Goal: Task Accomplishment & Management: Manage account settings

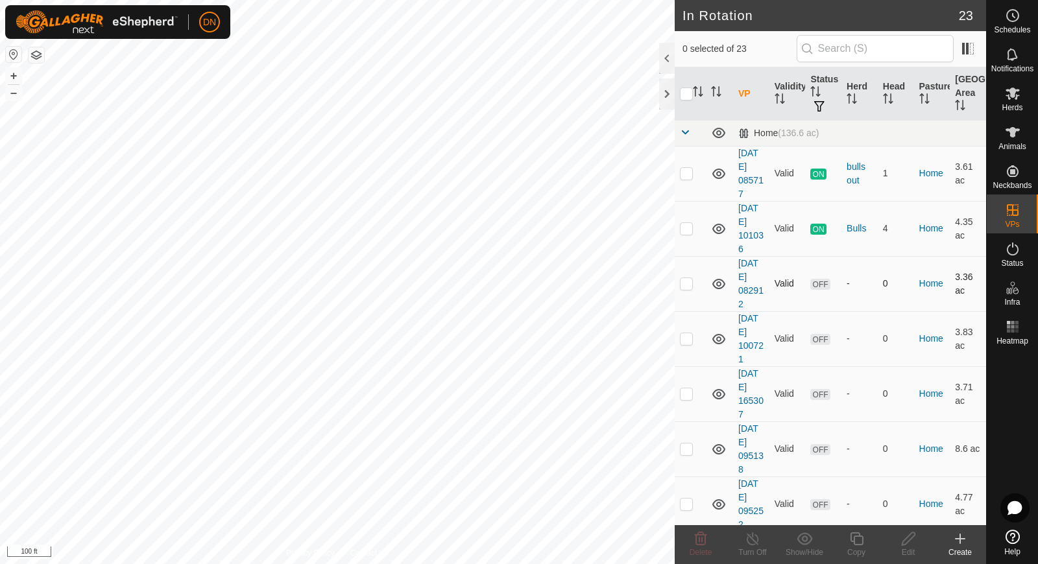
click at [686, 283] on p-checkbox at bounding box center [686, 283] width 13 height 10
click at [32, 51] on button "button" at bounding box center [37, 55] width 16 height 16
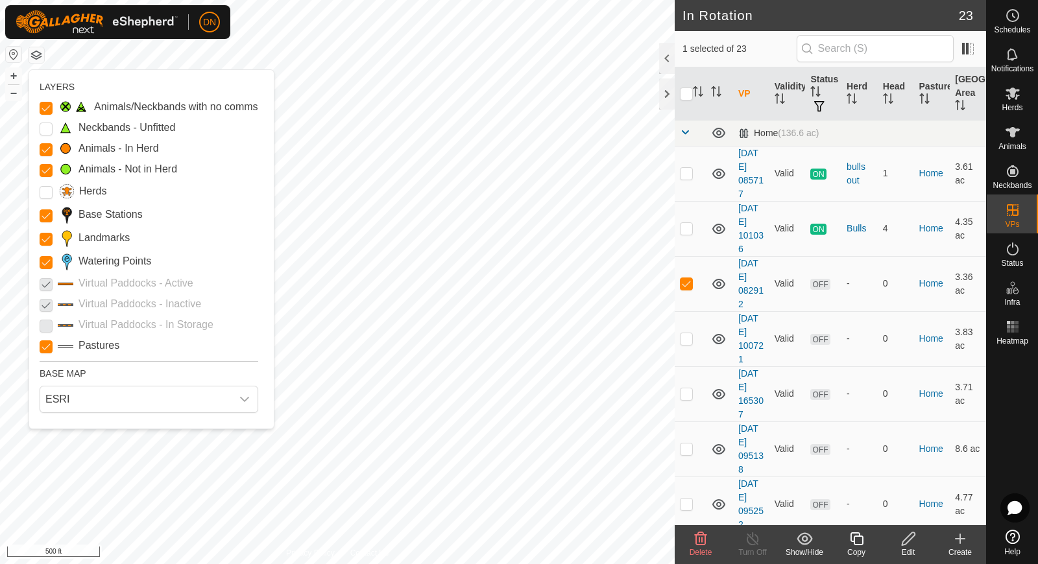
click at [47, 280] on p-checkbox at bounding box center [46, 284] width 13 height 16
click at [46, 306] on p-checkbox at bounding box center [46, 304] width 13 height 16
click at [41, 330] on p-checkbox at bounding box center [46, 325] width 13 height 16
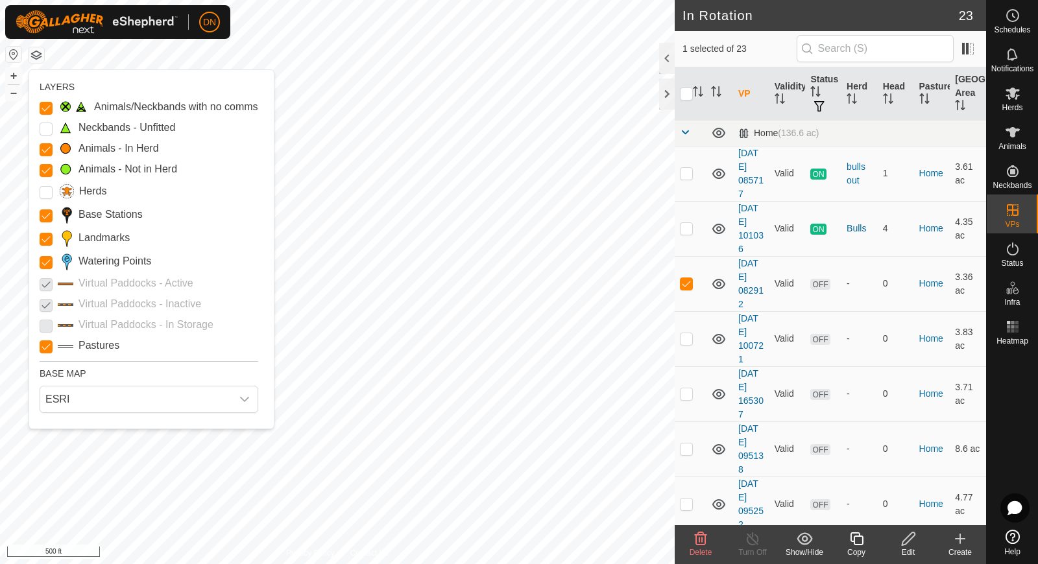
click at [41, 330] on p-checkbox at bounding box center [46, 325] width 13 height 16
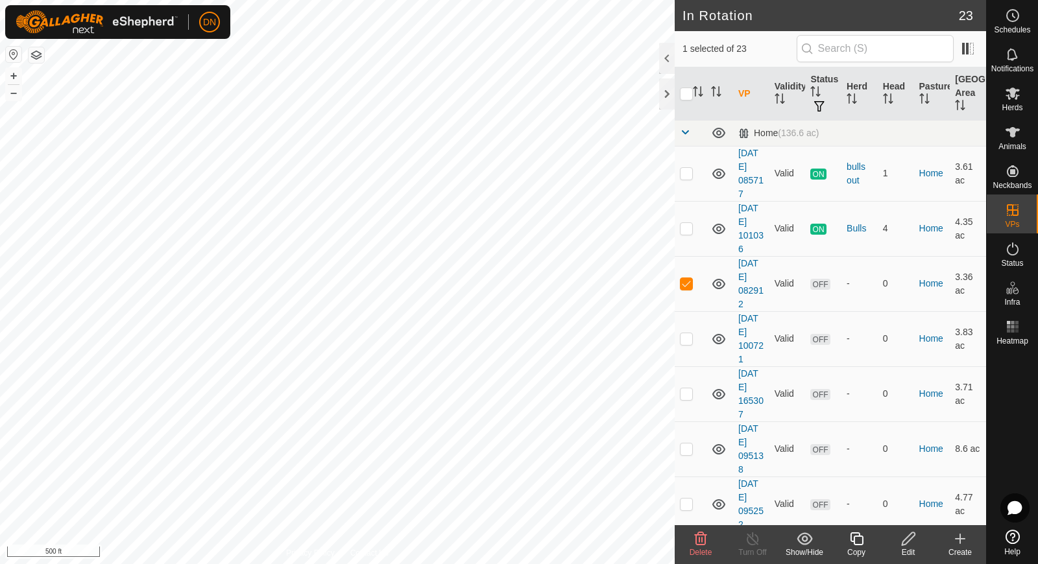
checkbox input "false"
drag, startPoint x: 700, startPoint y: 542, endPoint x: 700, endPoint y: 529, distance: 13.0
click at [700, 529] on div "Delete" at bounding box center [701, 544] width 52 height 39
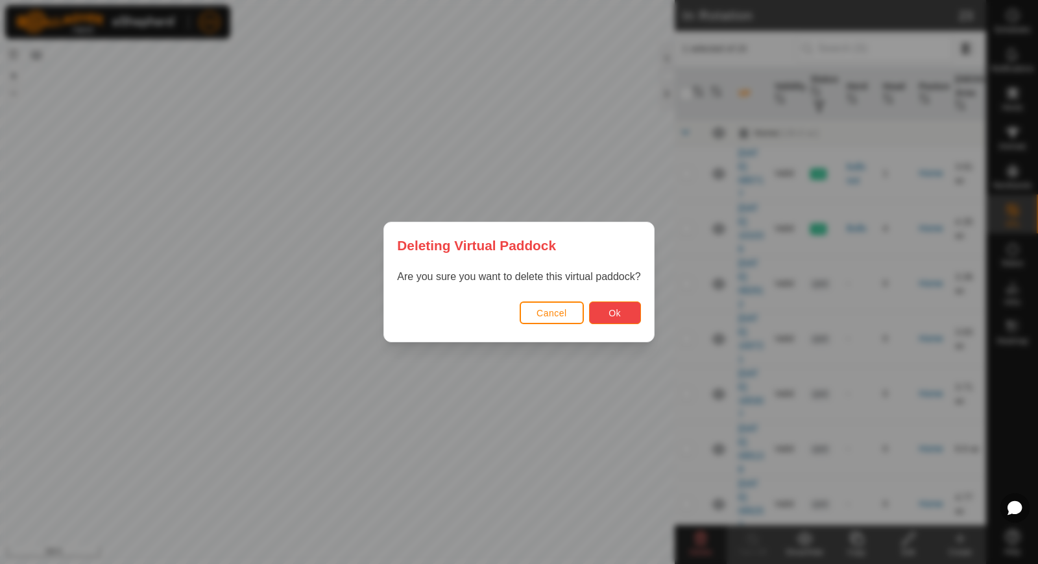
click at [616, 304] on button "Ok" at bounding box center [615, 313] width 52 height 23
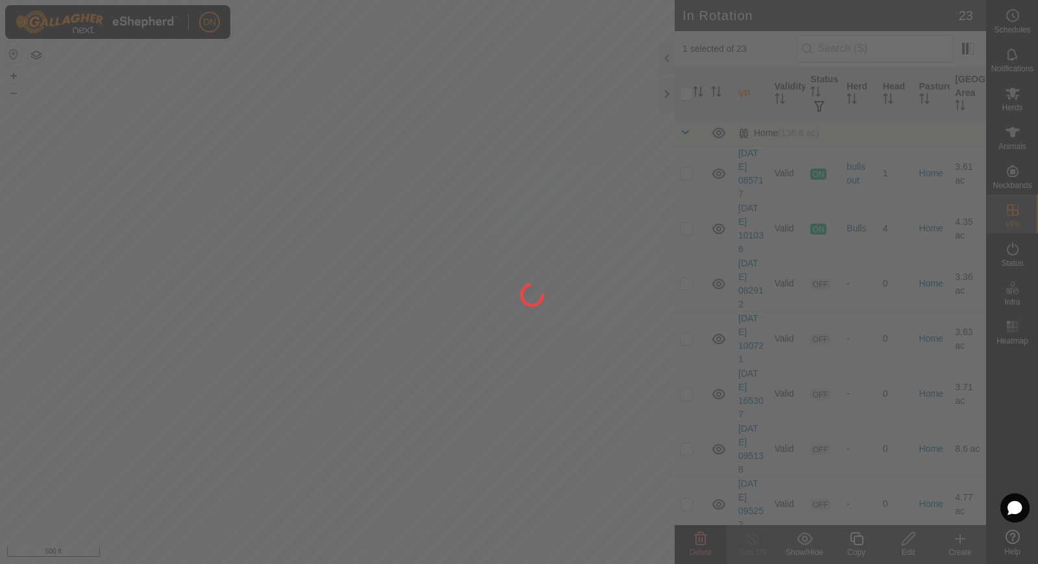
checkbox input "false"
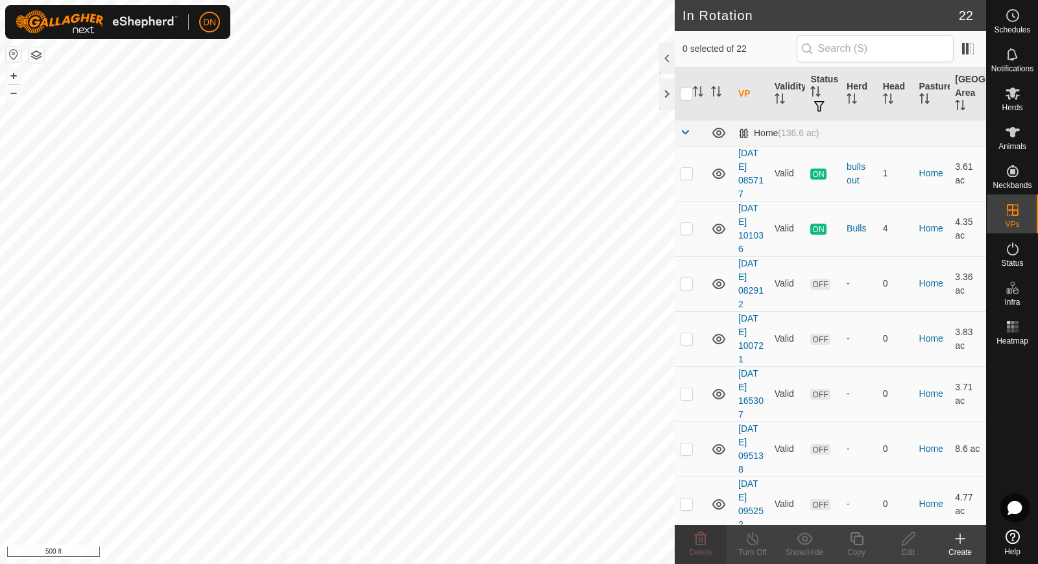
checkbox input "true"
click at [692, 548] on span "Delete" at bounding box center [701, 552] width 23 height 9
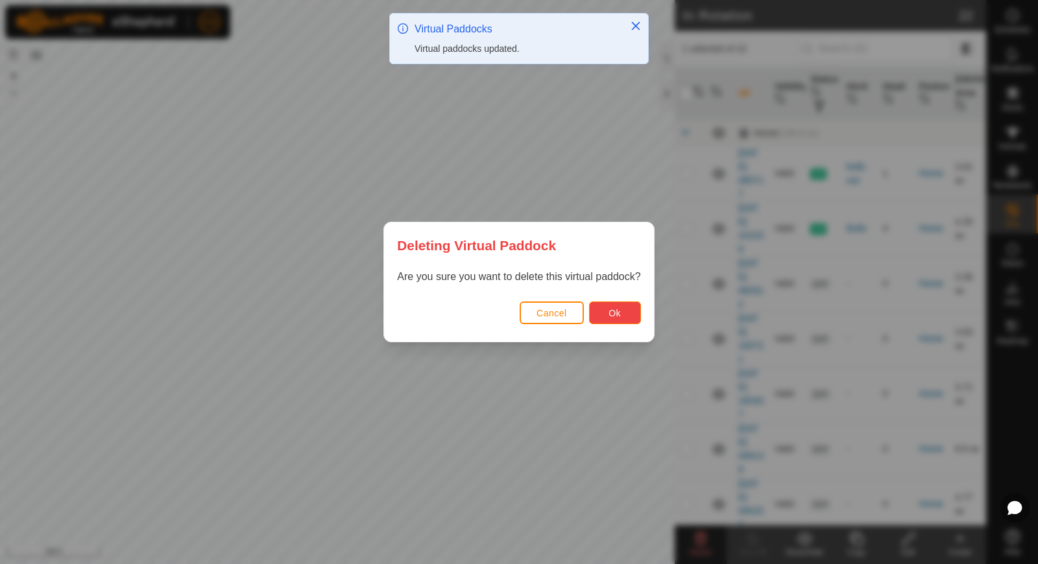
click at [631, 307] on button "Ok" at bounding box center [615, 313] width 52 height 23
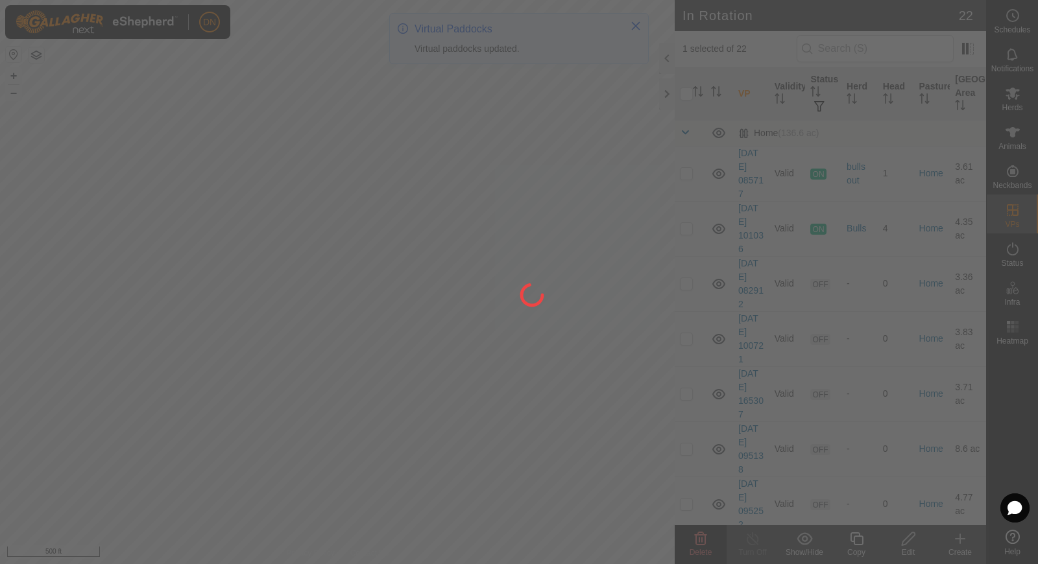
checkbox input "false"
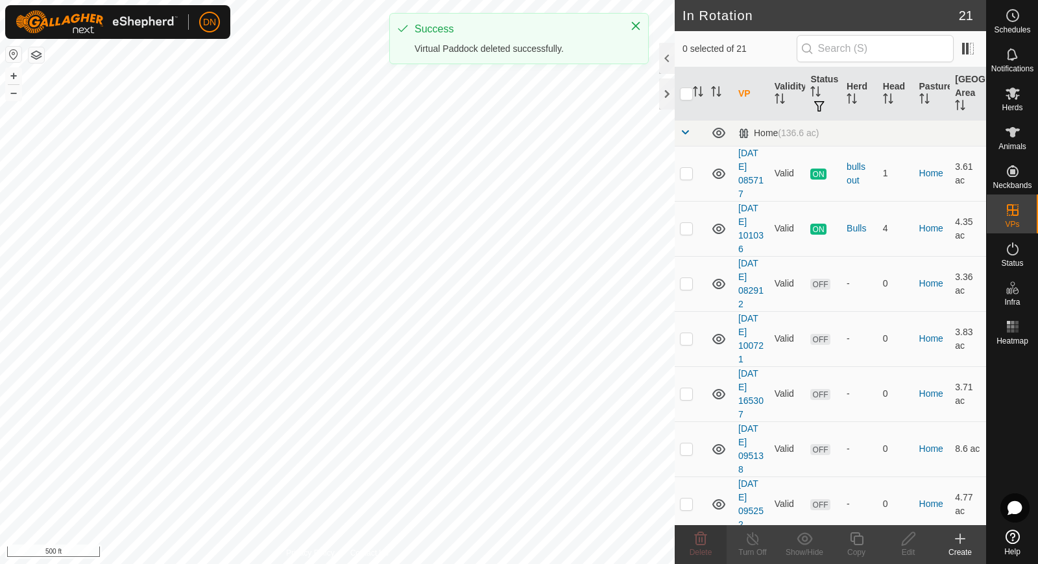
checkbox input "true"
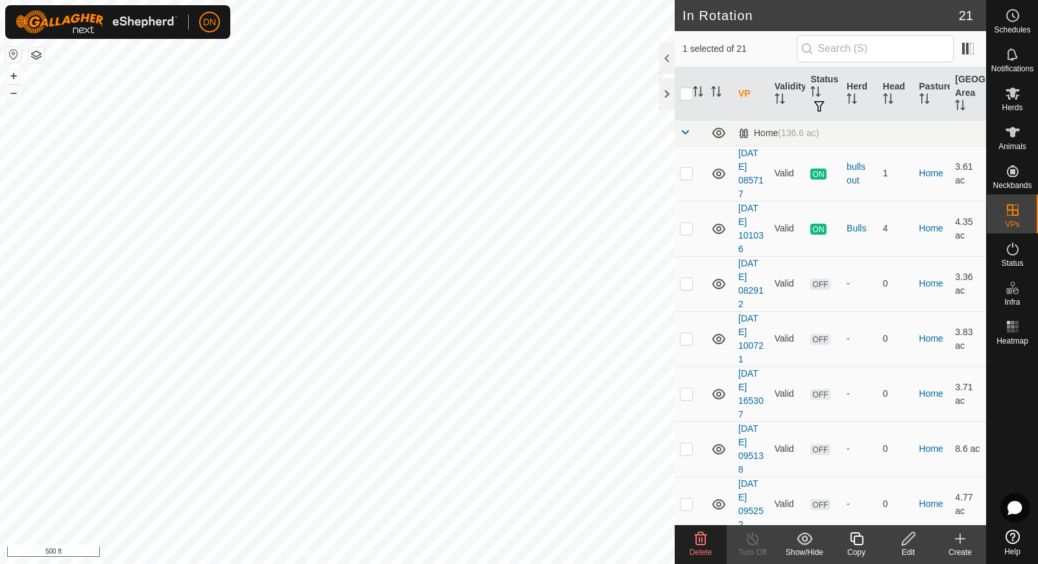
click at [703, 543] on icon at bounding box center [701, 539] width 16 height 16
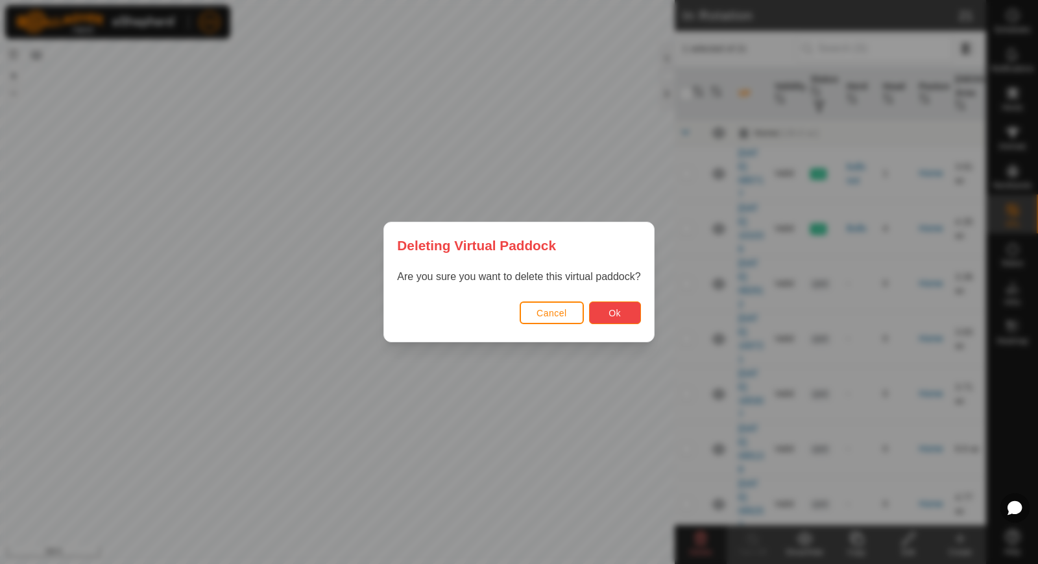
click at [609, 323] on button "Ok" at bounding box center [615, 313] width 52 height 23
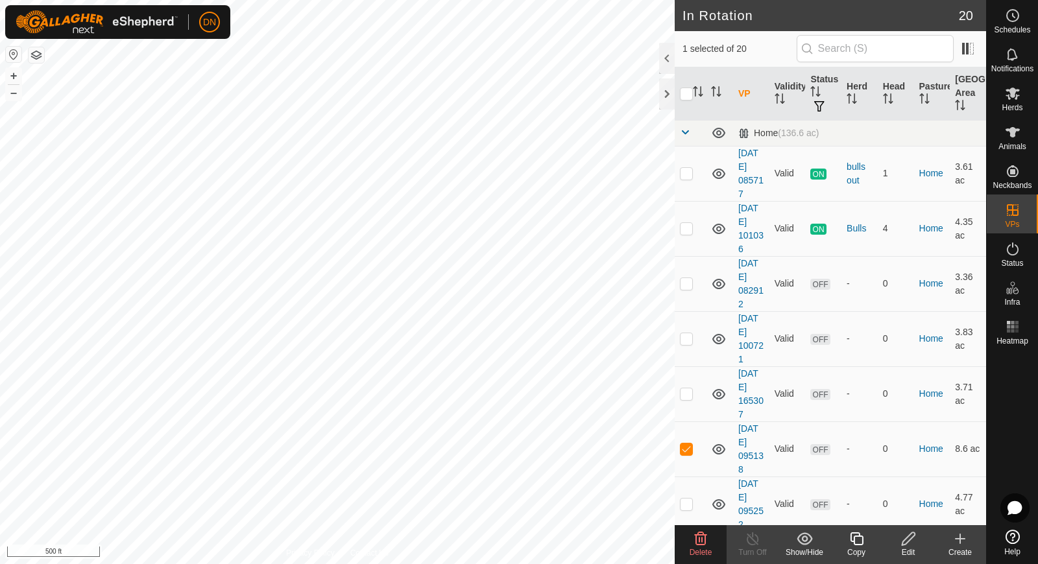
click at [702, 538] on icon at bounding box center [701, 539] width 12 height 13
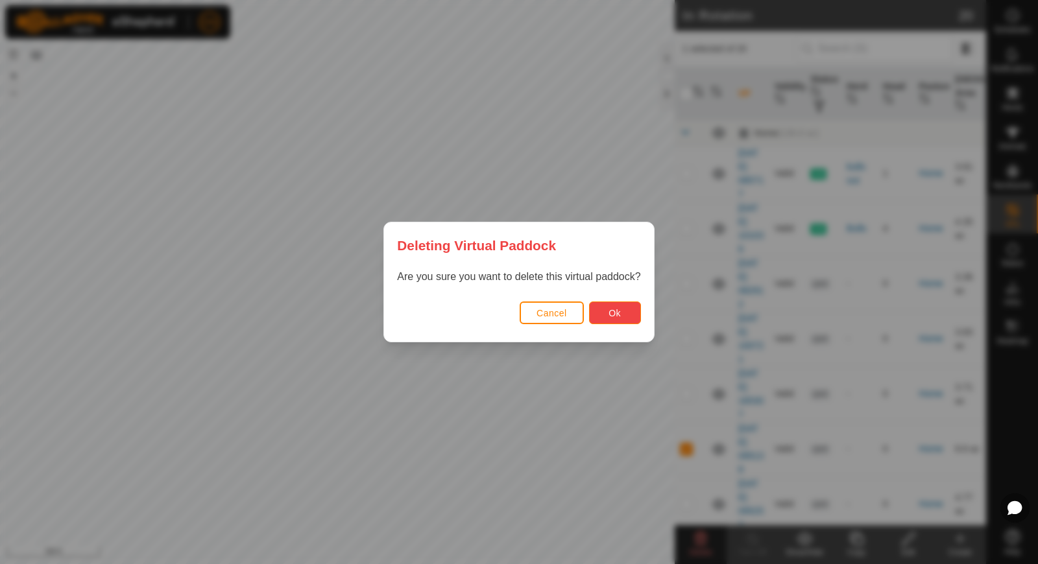
click at [625, 314] on button "Ok" at bounding box center [615, 313] width 52 height 23
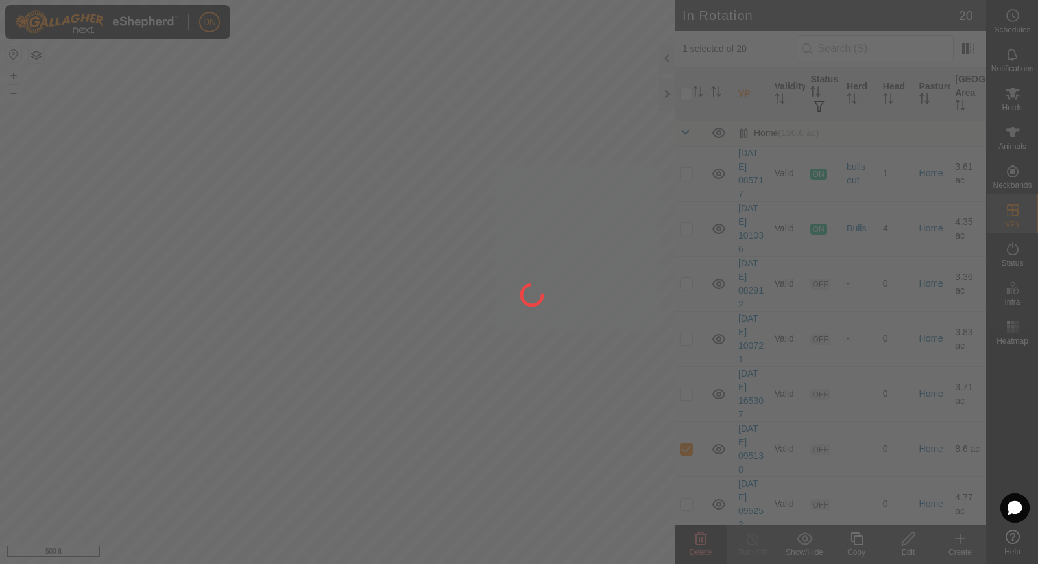
checkbox input "false"
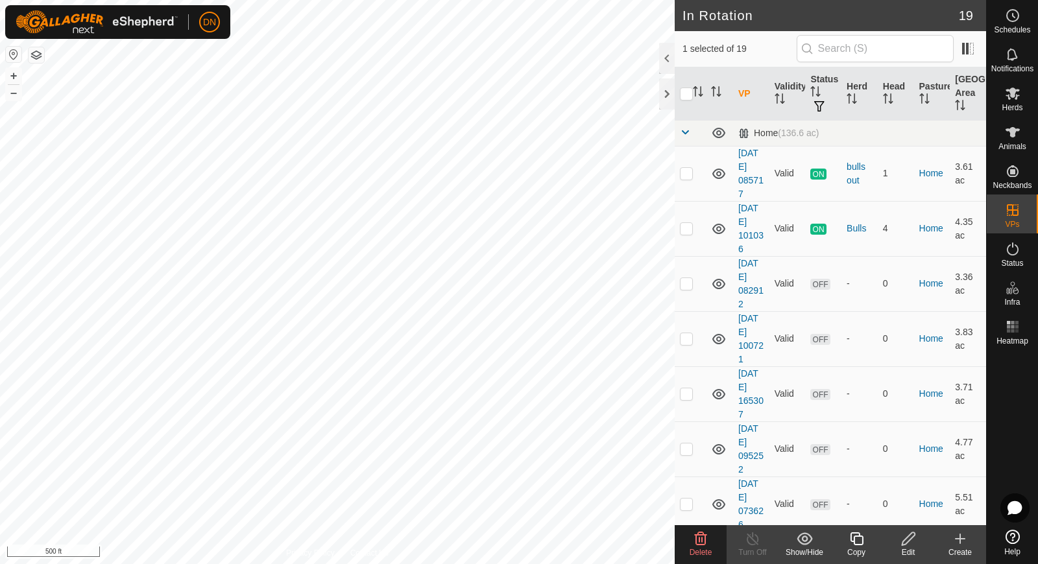
click at [700, 533] on icon at bounding box center [701, 539] width 12 height 13
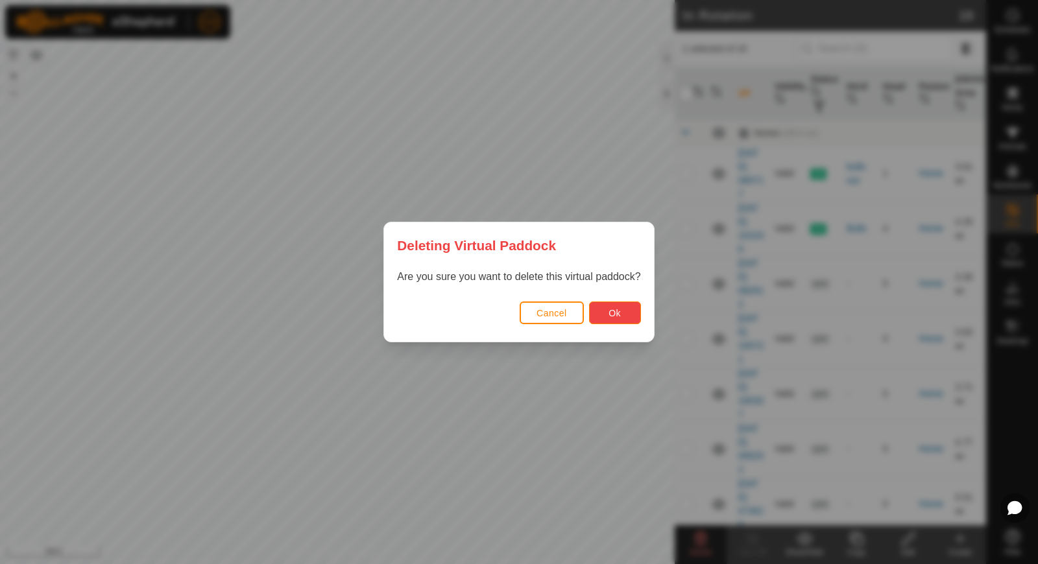
click at [624, 313] on button "Ok" at bounding box center [615, 313] width 52 height 23
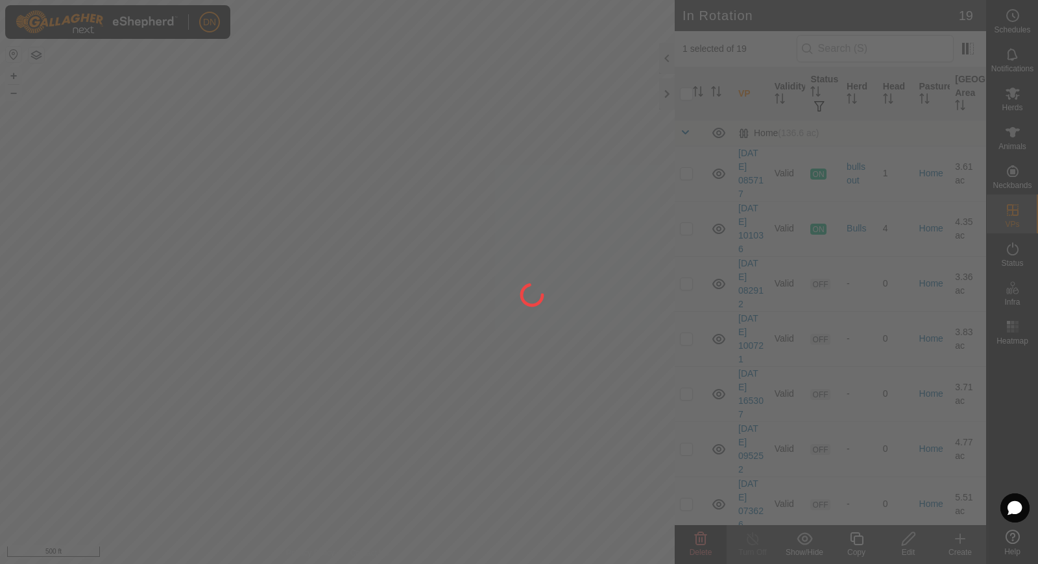
checkbox input "false"
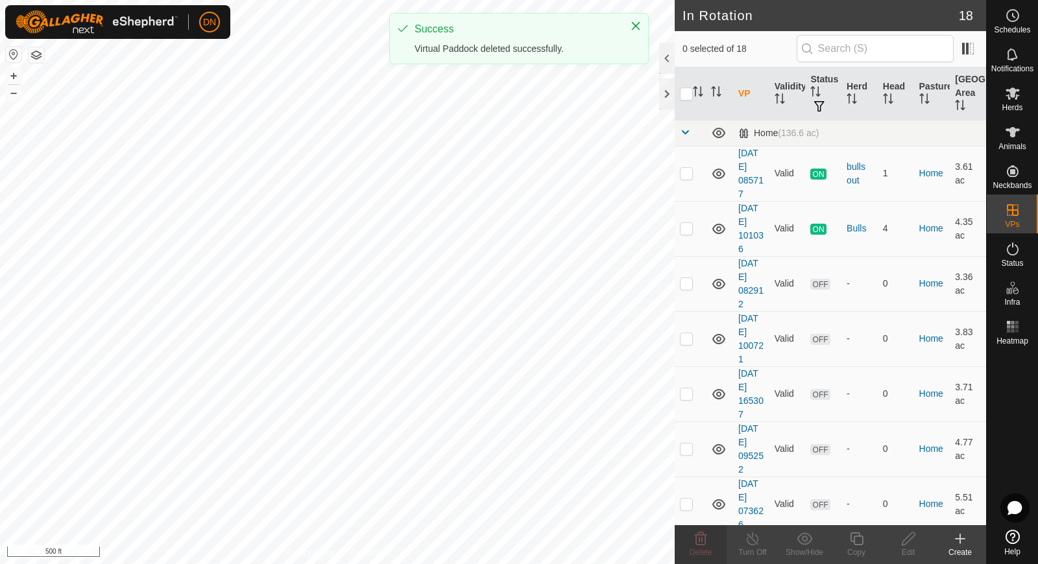
checkbox input "true"
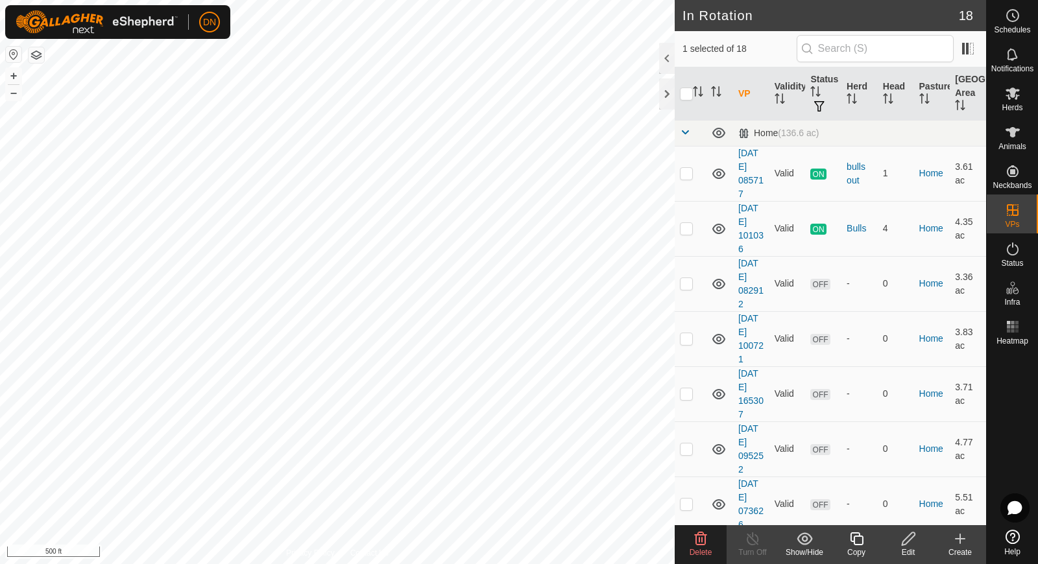
click at [703, 548] on div "Delete" at bounding box center [701, 553] width 52 height 12
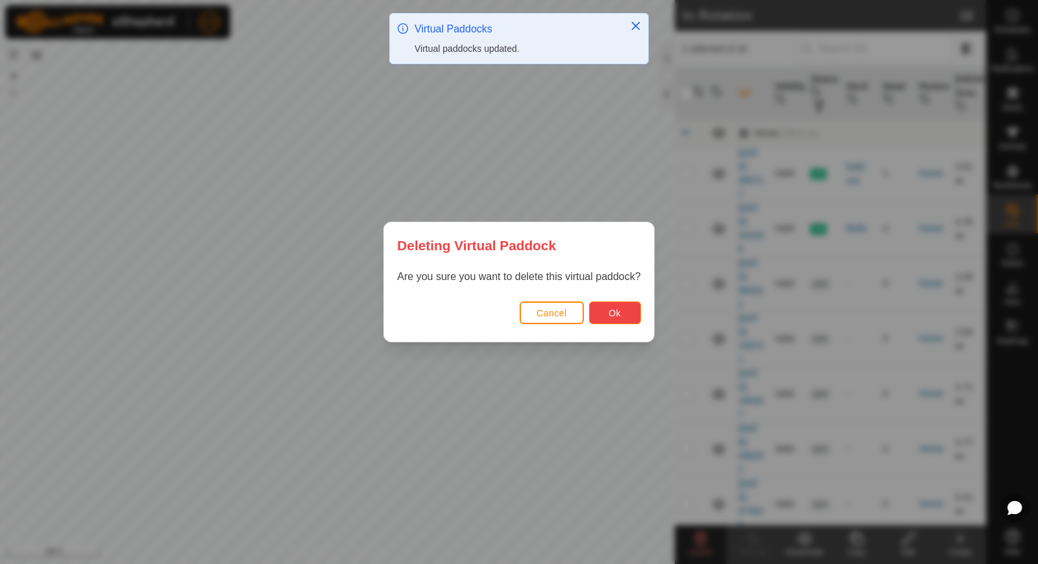
click at [628, 304] on button "Ok" at bounding box center [615, 313] width 52 height 23
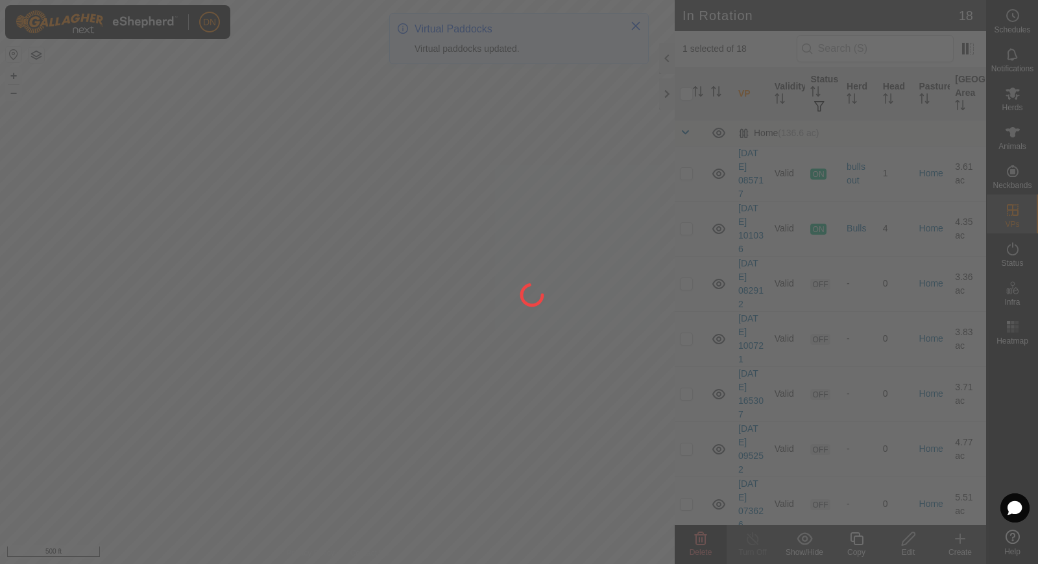
checkbox input "false"
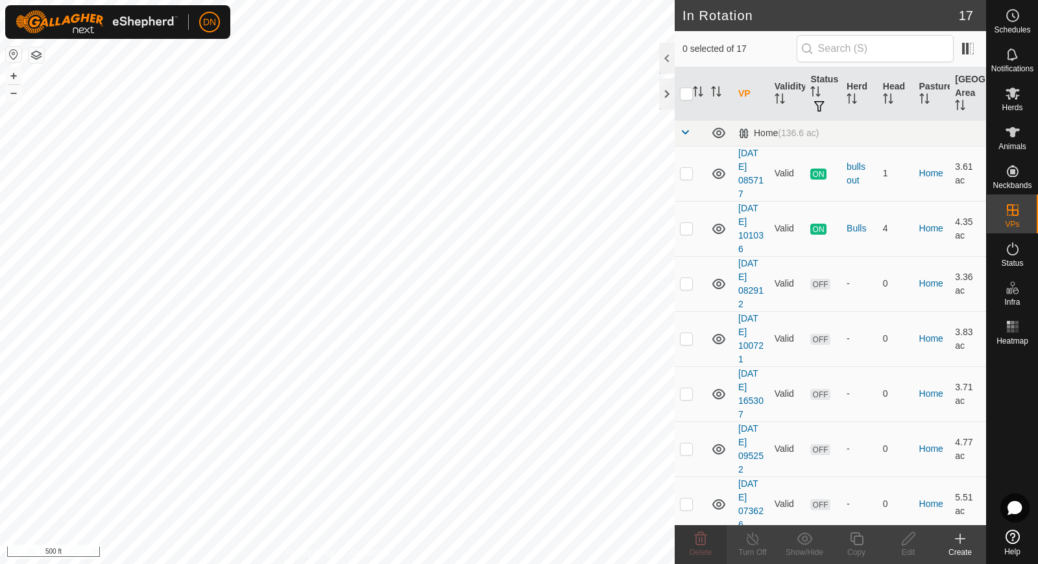
checkbox input "true"
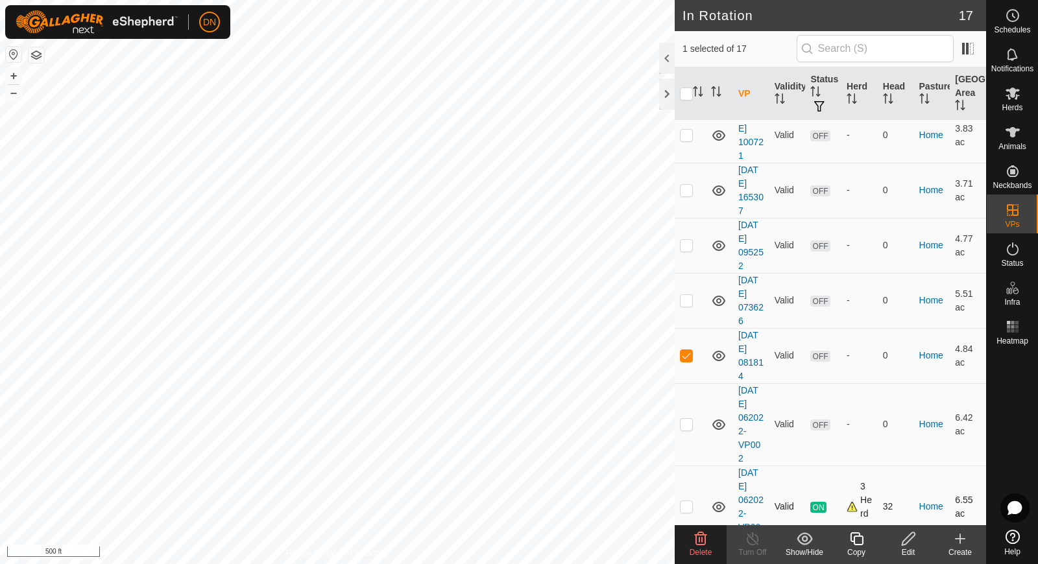
scroll to position [259, 0]
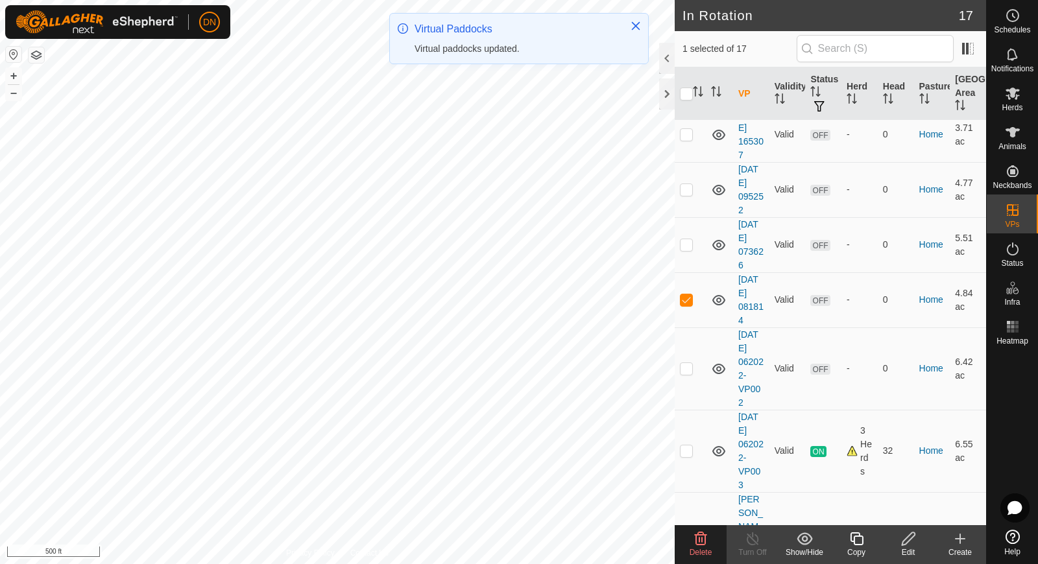
click at [699, 537] on icon at bounding box center [701, 539] width 16 height 16
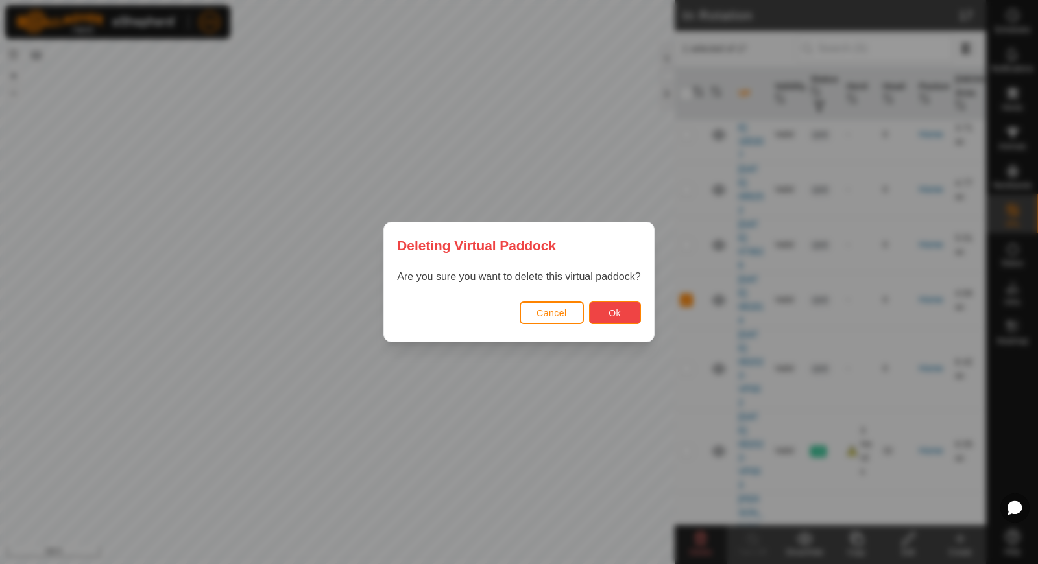
click at [621, 312] on button "Ok" at bounding box center [615, 313] width 52 height 23
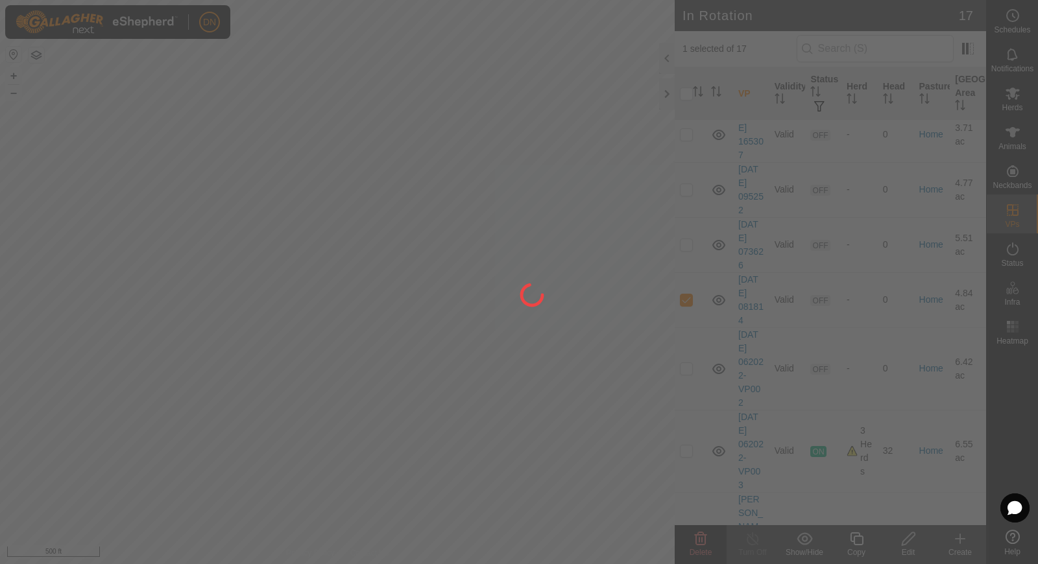
checkbox input "false"
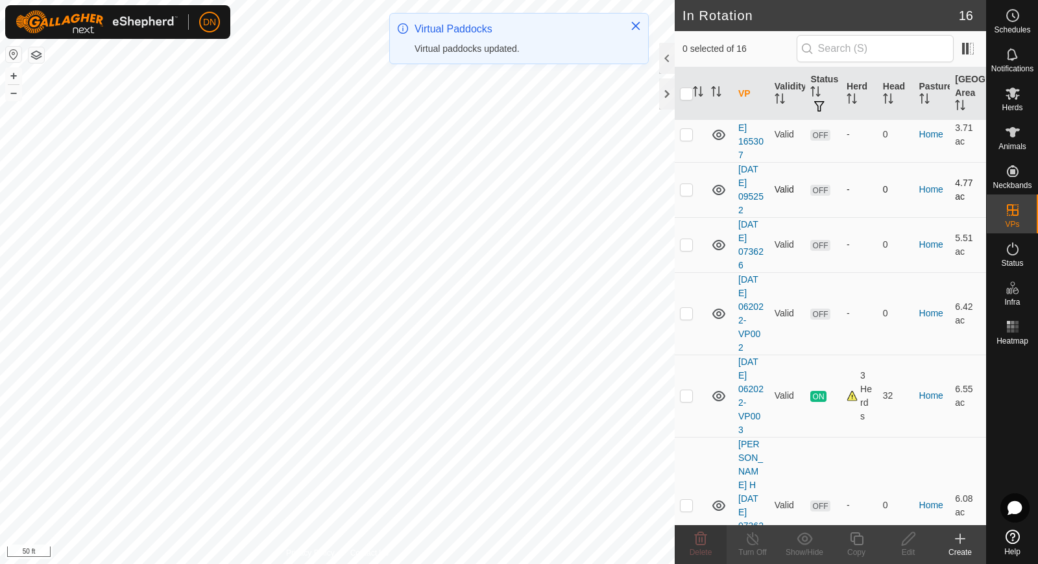
click at [810, 181] on div "In Rotation 16 0 selected of 16 VP Validity Status Herd Head Pasture [GEOGRAPHI…" at bounding box center [493, 282] width 986 height 564
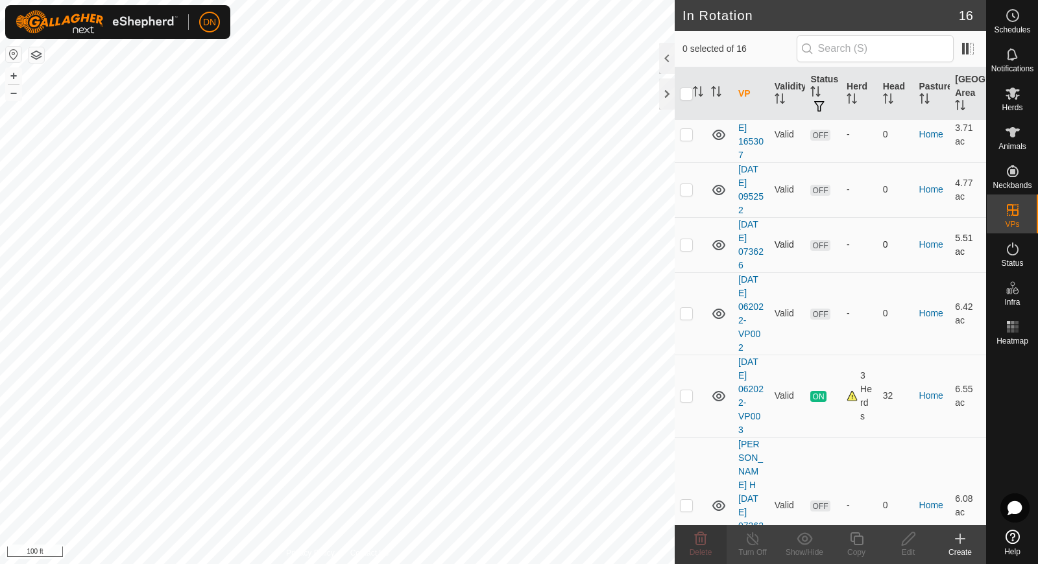
checkbox input "true"
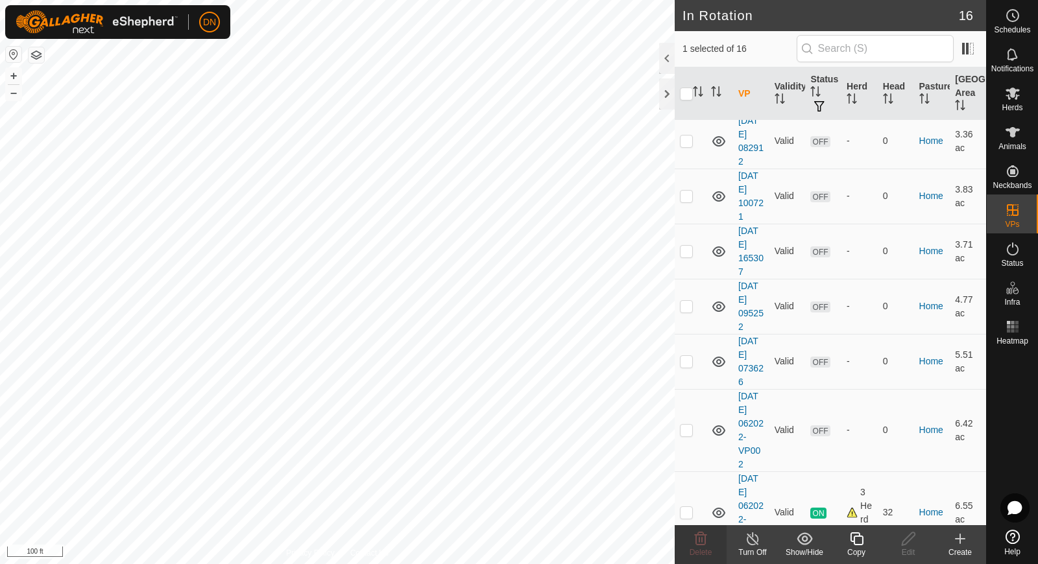
scroll to position [0, 0]
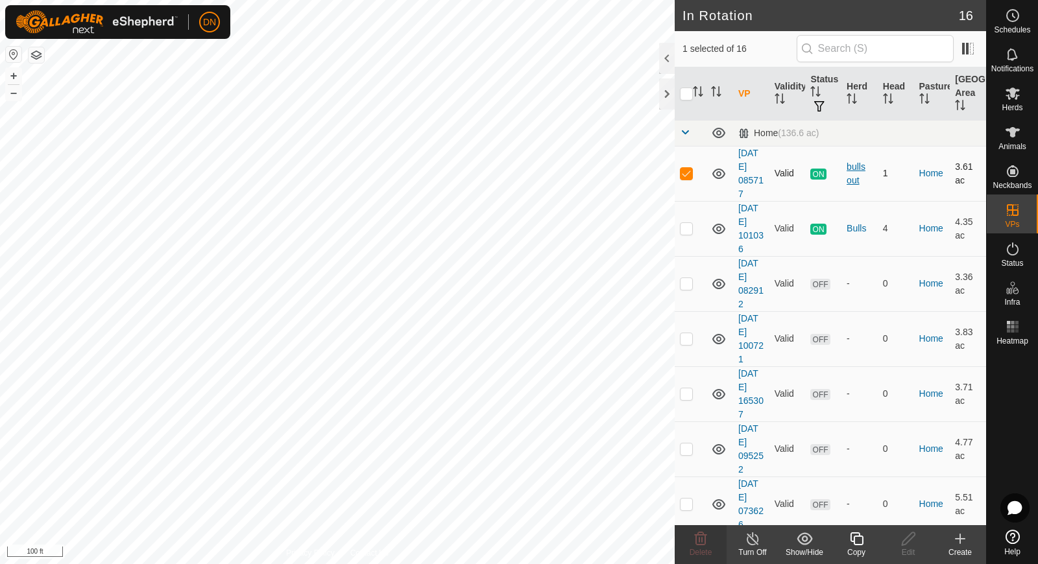
click at [854, 176] on div "bulls out" at bounding box center [860, 173] width 26 height 27
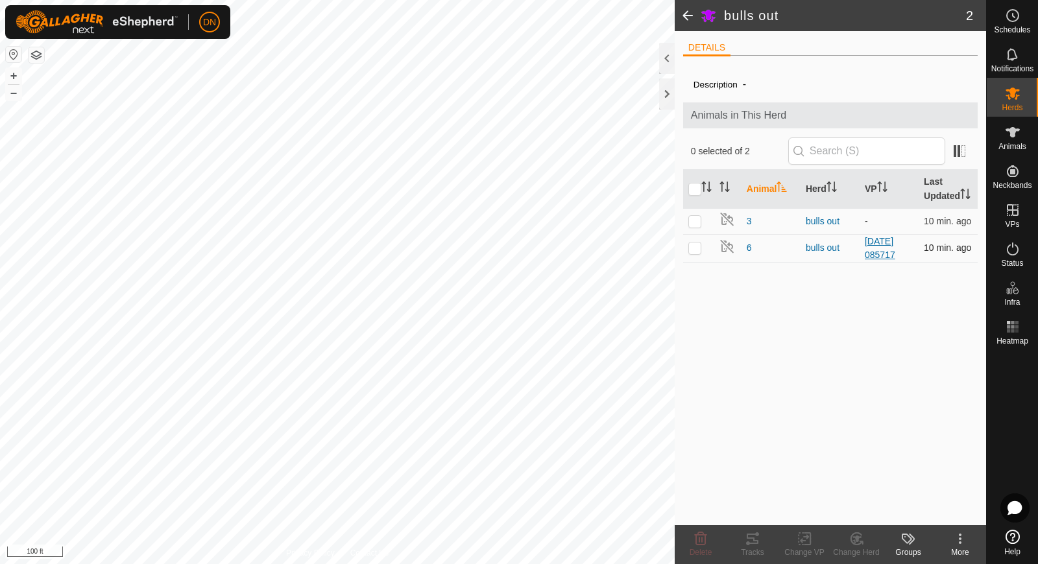
click at [882, 250] on link "[DATE] 085717" at bounding box center [880, 248] width 30 height 24
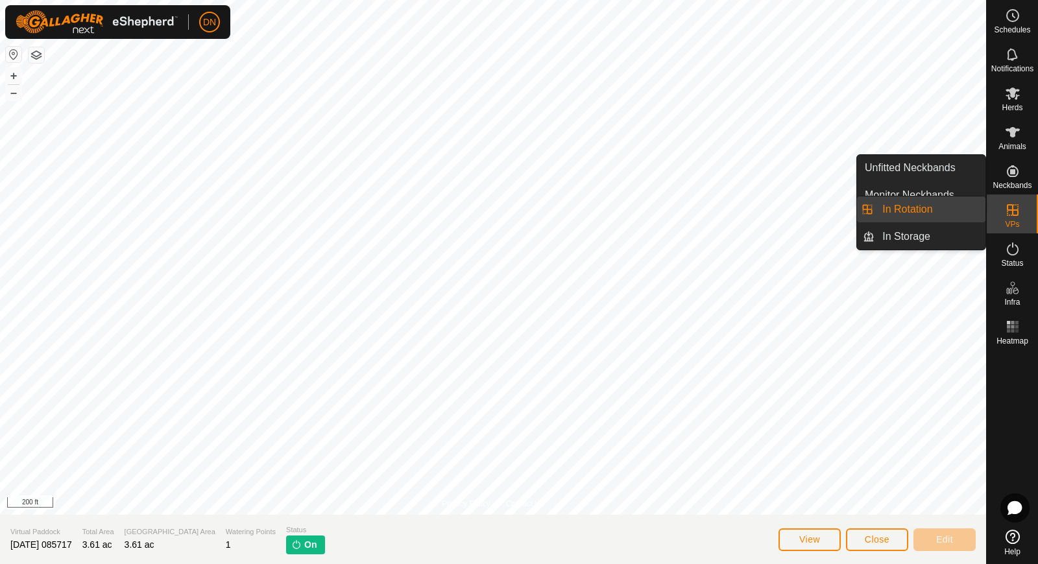
click at [1002, 202] on es-virtualpaddocks-svg-icon at bounding box center [1012, 210] width 23 height 21
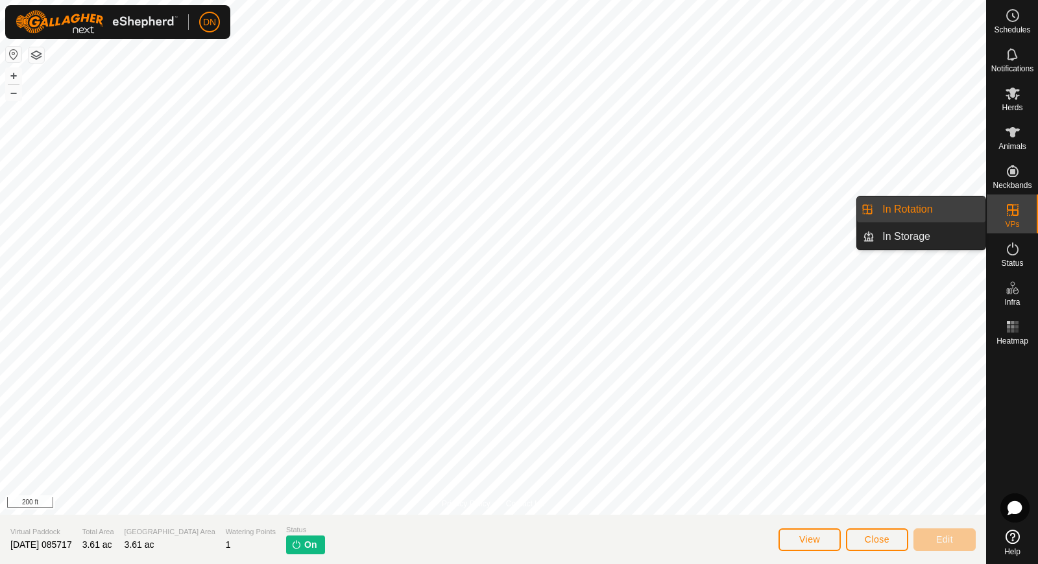
click at [935, 205] on link "In Rotation" at bounding box center [929, 210] width 111 height 26
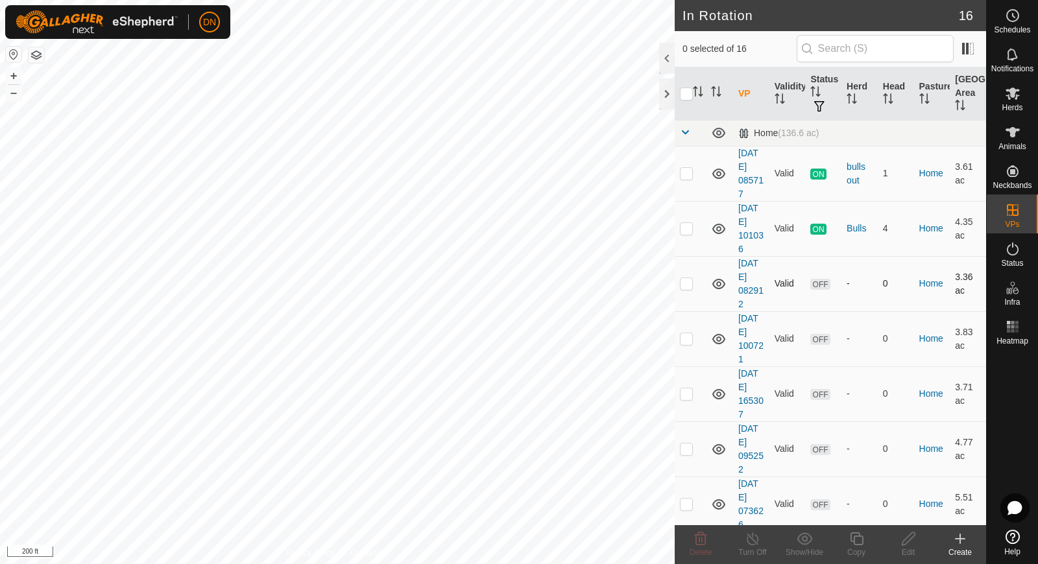
checkbox input "true"
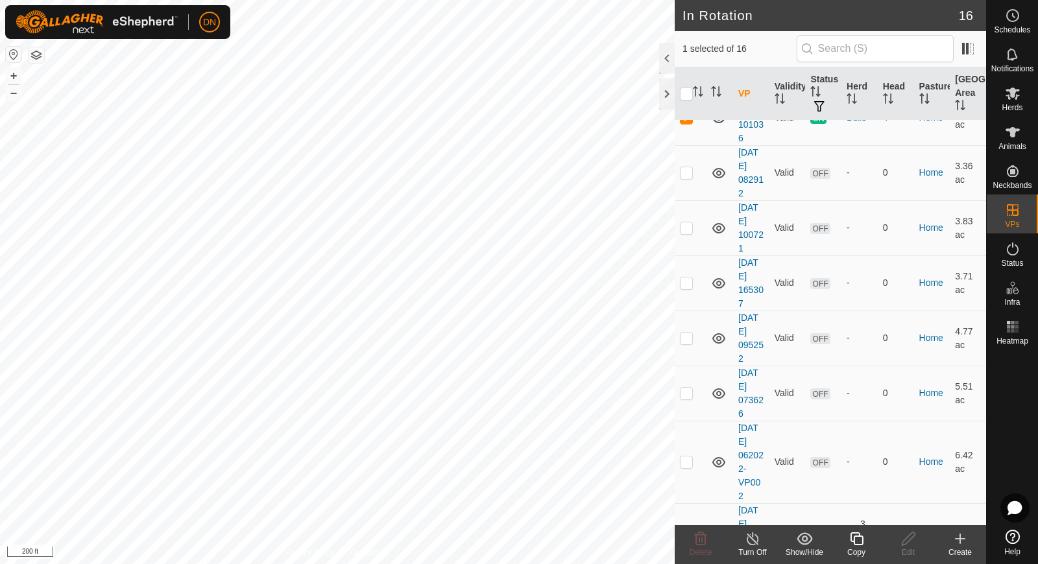
scroll to position [130, 0]
